Goal: Task Accomplishment & Management: Use online tool/utility

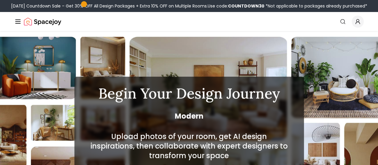
scroll to position [60, 0]
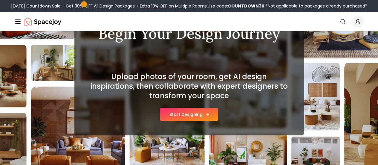
click at [179, 115] on button "Start Designing" at bounding box center [189, 114] width 58 height 13
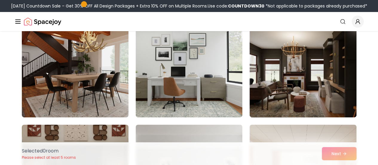
scroll to position [149, 0]
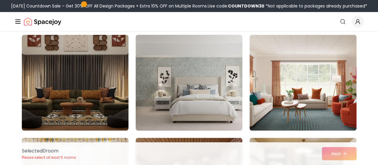
click at [178, 86] on img at bounding box center [189, 82] width 112 height 100
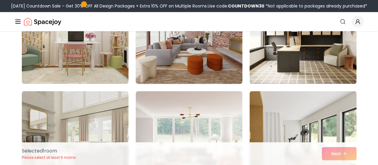
scroll to position [359, 0]
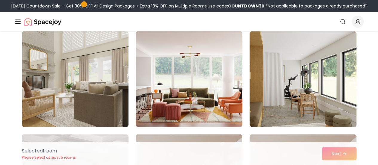
click at [168, 77] on img at bounding box center [189, 79] width 112 height 100
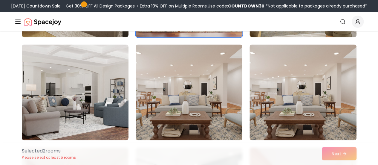
scroll to position [478, 0]
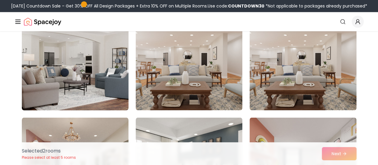
click at [102, 62] on img at bounding box center [75, 62] width 112 height 100
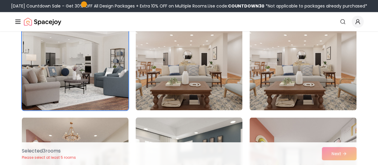
scroll to position [538, 0]
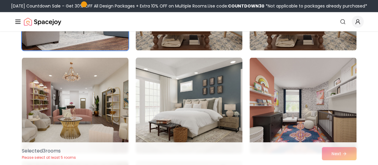
click at [202, 95] on img at bounding box center [189, 105] width 112 height 100
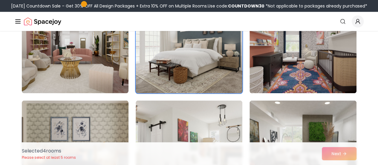
scroll to position [657, 0]
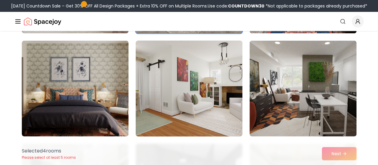
click at [200, 100] on img at bounding box center [189, 88] width 112 height 100
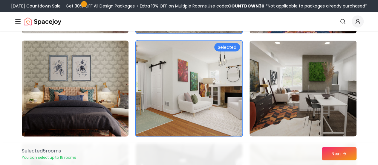
click at [56, 83] on img at bounding box center [75, 88] width 112 height 100
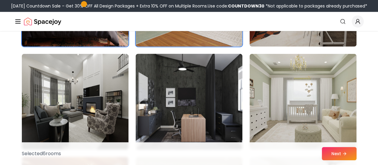
scroll to position [777, 0]
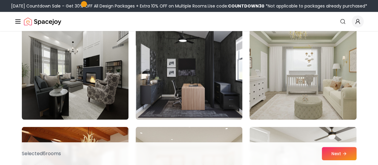
click at [287, 73] on img at bounding box center [303, 72] width 112 height 100
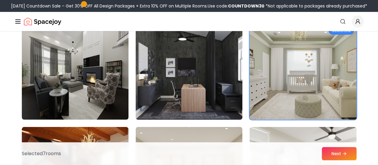
scroll to position [867, 0]
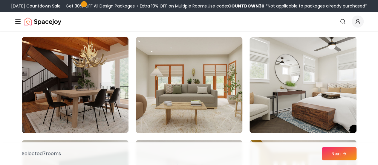
click at [176, 95] on img at bounding box center [189, 85] width 112 height 100
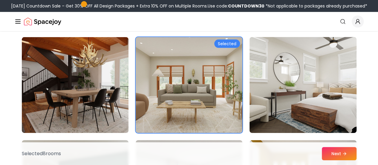
click at [286, 97] on img at bounding box center [303, 85] width 112 height 100
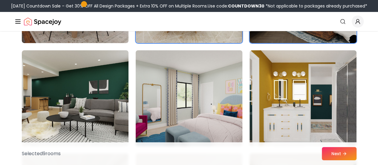
scroll to position [986, 0]
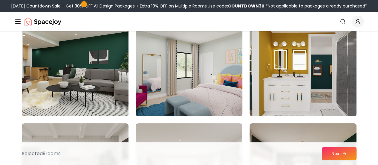
click at [208, 87] on img at bounding box center [189, 68] width 112 height 100
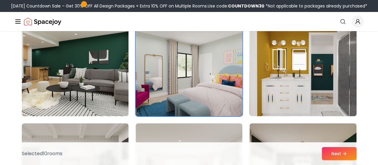
click at [298, 90] on img at bounding box center [303, 68] width 112 height 100
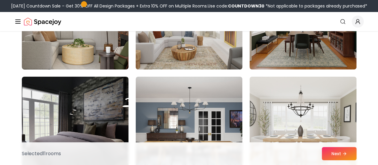
scroll to position [1106, 0]
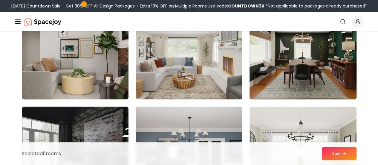
click at [305, 79] on img at bounding box center [303, 51] width 112 height 100
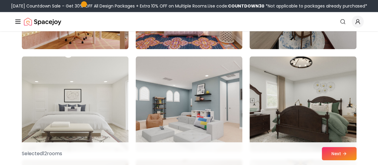
scroll to position [1494, 0]
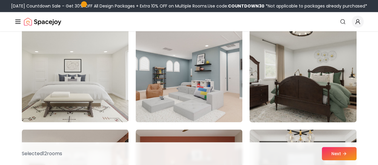
click at [281, 83] on img at bounding box center [303, 74] width 112 height 100
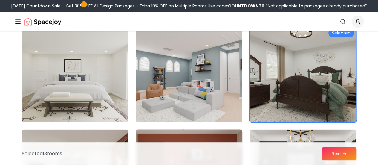
scroll to position [1554, 0]
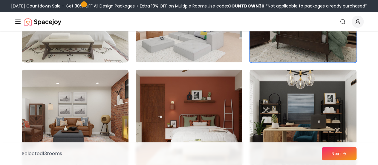
click at [85, 46] on img at bounding box center [75, 14] width 112 height 100
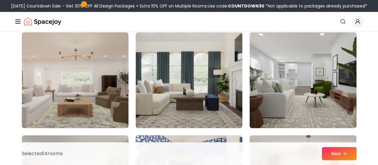
scroll to position [2092, 0]
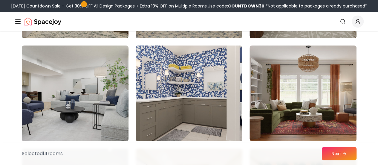
click at [102, 100] on img at bounding box center [75, 93] width 112 height 100
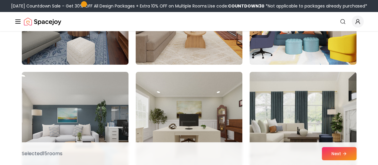
scroll to position [2331, 0]
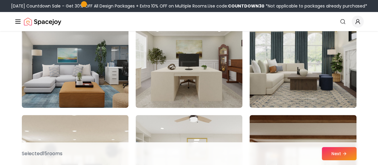
click at [207, 63] on img at bounding box center [189, 60] width 112 height 100
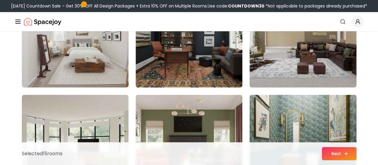
click at [335, 151] on button "Next" at bounding box center [339, 153] width 35 height 13
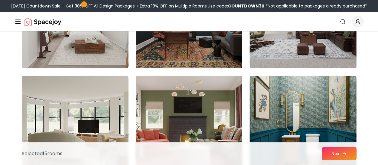
scroll to position [2660, 0]
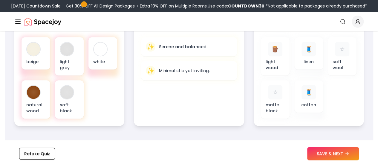
scroll to position [299, 0]
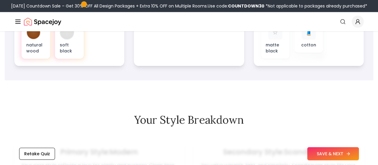
click at [335, 153] on button "SAVE & NEXT" at bounding box center [333, 153] width 52 height 13
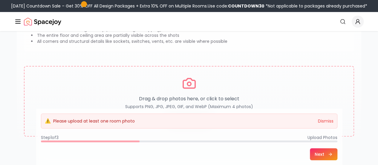
scroll to position [149, 0]
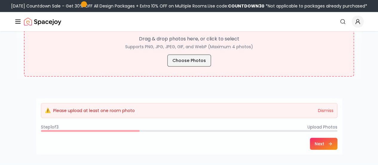
click at [181, 58] on button "Choose Photos" at bounding box center [189, 60] width 44 height 12
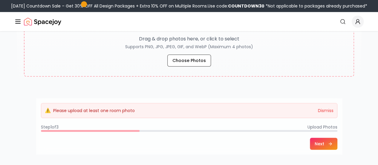
click at [337, 142] on button "Next" at bounding box center [323, 143] width 27 height 12
